Goal: Find contact information: Find contact information

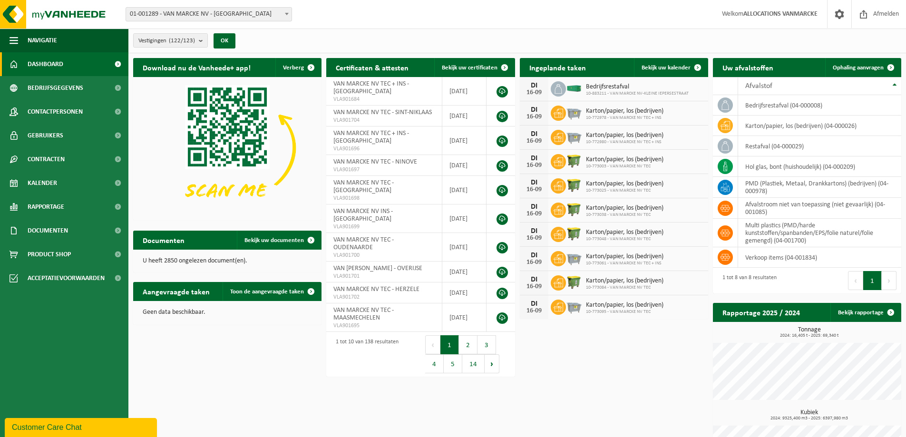
click at [212, 11] on span "01-001289 - VAN MARCKE NV - [GEOGRAPHIC_DATA]" at bounding box center [208, 14] width 165 height 13
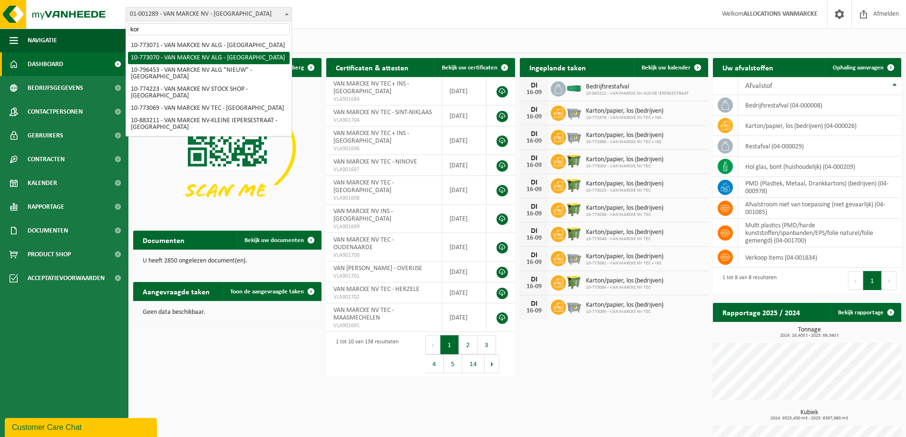
scroll to position [48, 0]
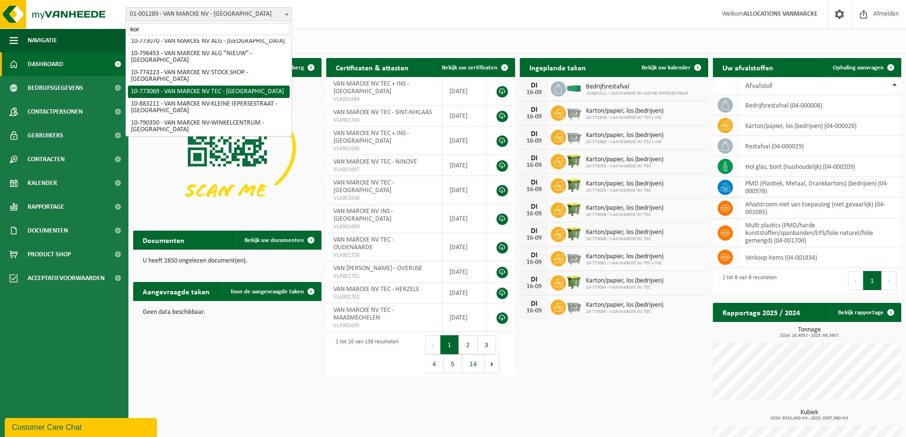
type input "kor"
select select "19796"
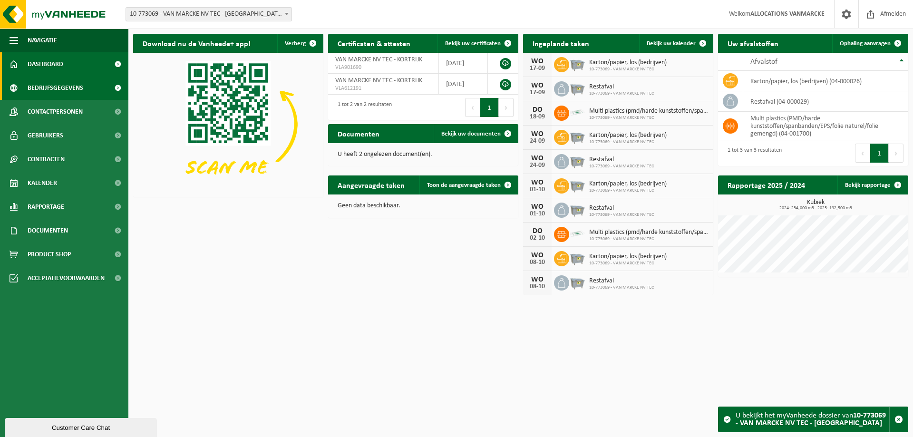
click at [51, 82] on span "Bedrijfsgegevens" at bounding box center [56, 88] width 56 height 24
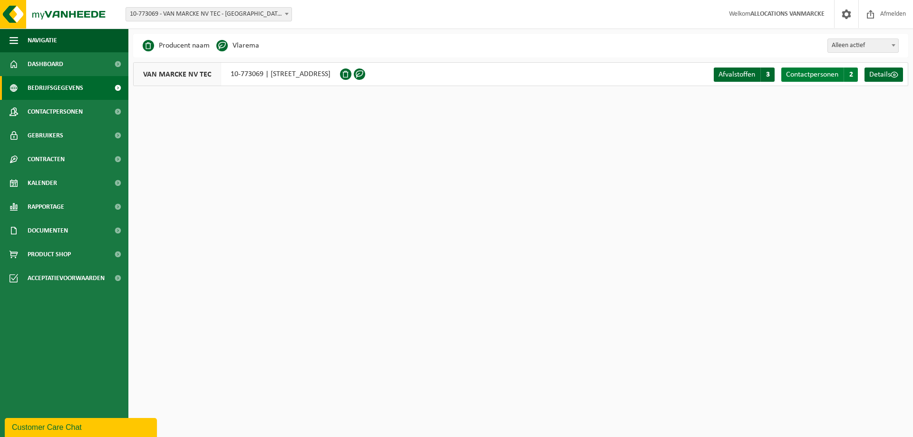
click at [824, 73] on span "Contactpersonen" at bounding box center [812, 75] width 52 height 8
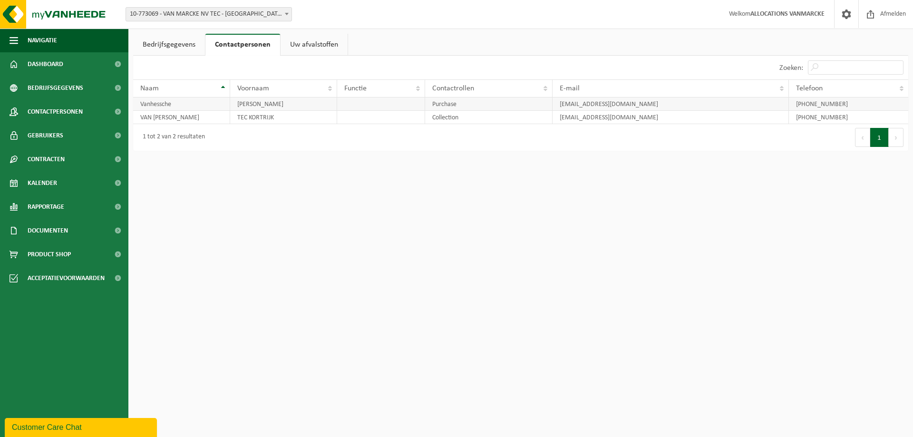
click at [540, 107] on td "Purchase" at bounding box center [488, 103] width 127 height 13
click at [62, 109] on span "Contactpersonen" at bounding box center [55, 112] width 55 height 24
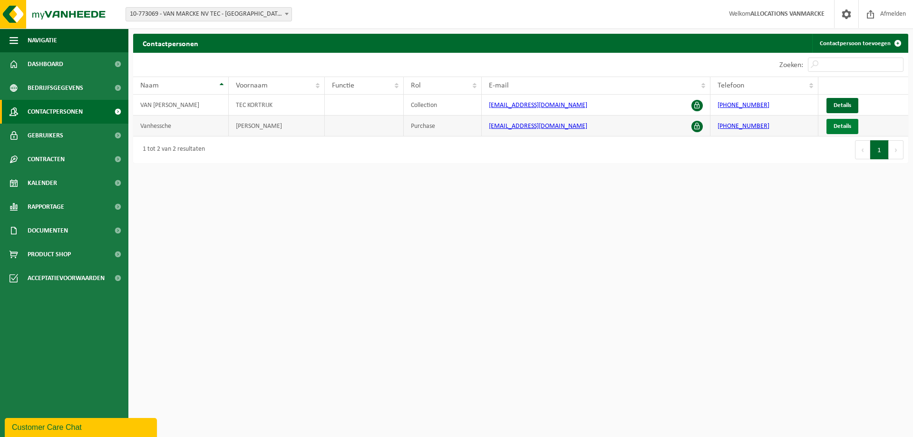
click at [840, 126] on span "Details" at bounding box center [843, 126] width 18 height 6
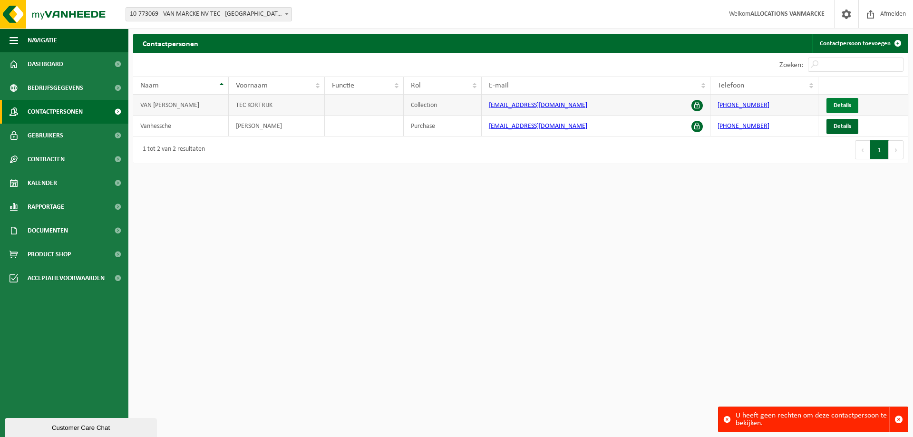
click at [839, 109] on link "Details" at bounding box center [843, 105] width 32 height 15
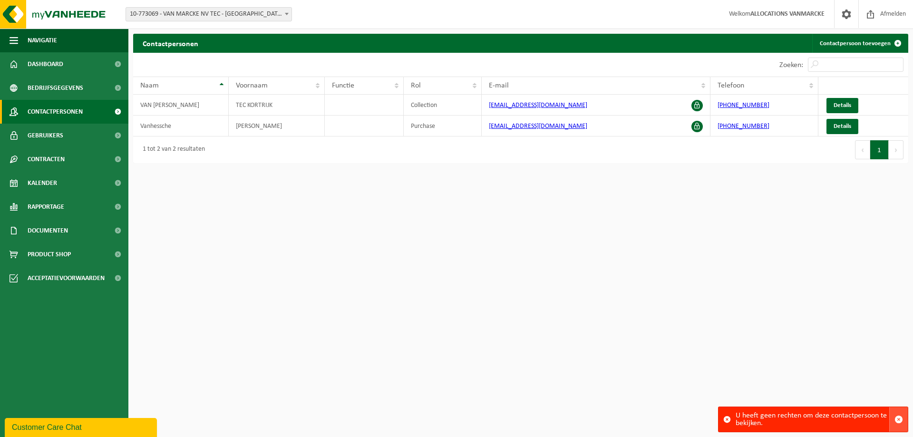
click at [899, 420] on span "button" at bounding box center [899, 419] width 9 height 9
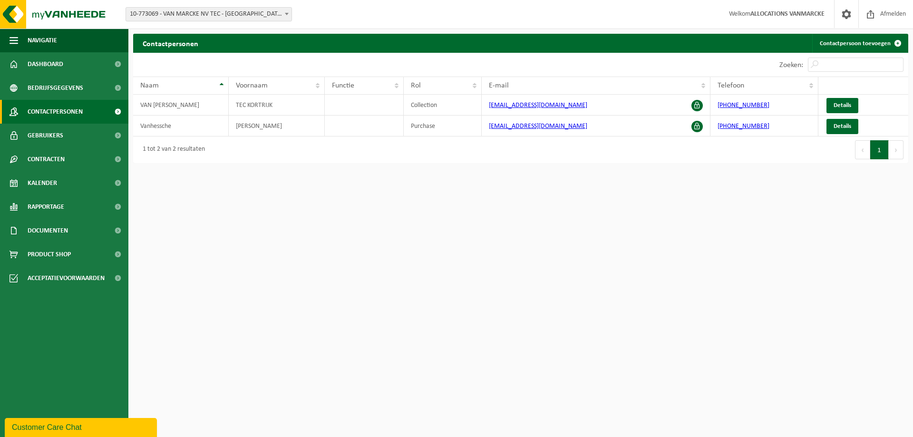
click at [516, 211] on html "Vestiging: 01-001289 - VAN MARCKE NV - [GEOGRAPHIC_DATA] 10-975543 - LANDMARCK …" at bounding box center [456, 218] width 913 height 437
